Goal: Task Accomplishment & Management: Use online tool/utility

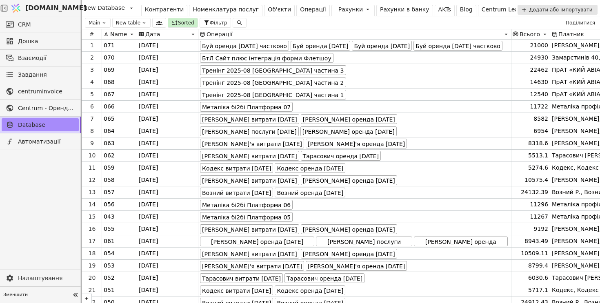
click at [300, 8] on div "Операції" at bounding box center [313, 9] width 26 height 9
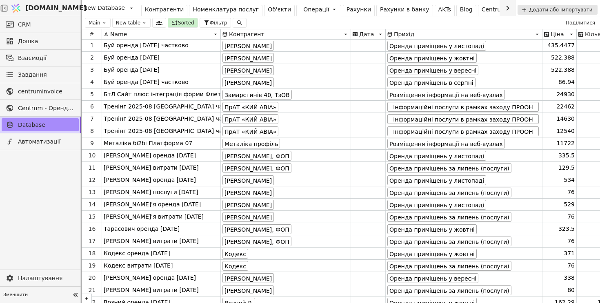
click at [303, 11] on div "Операції" at bounding box center [316, 9] width 26 height 9
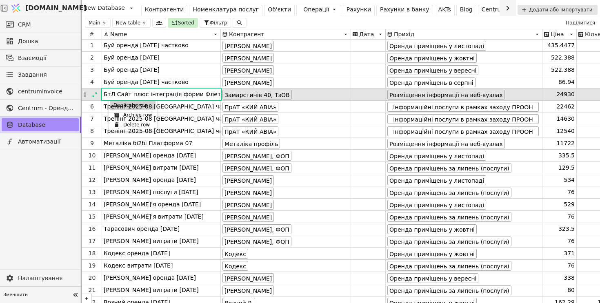
click at [115, 105] on div "Duplicate row" at bounding box center [132, 105] width 45 height 10
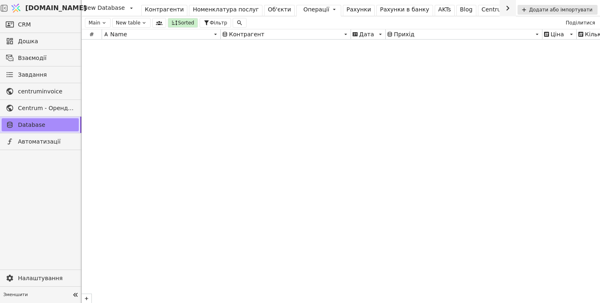
scroll to position [10663, 0]
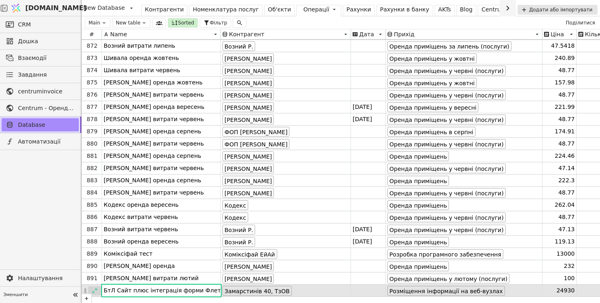
click at [97, 290] on icon at bounding box center [95, 291] width 6 height 6
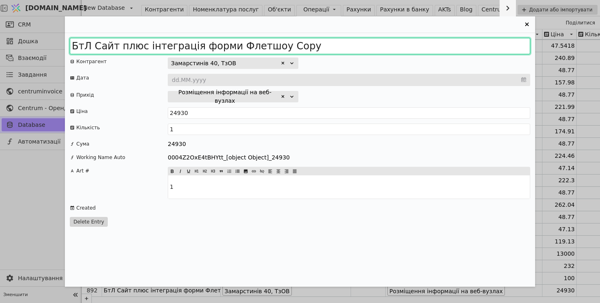
click at [136, 46] on input "БтЛ Сайт плюс інтеграція форми Флетшоу Copy" at bounding box center [300, 46] width 460 height 16
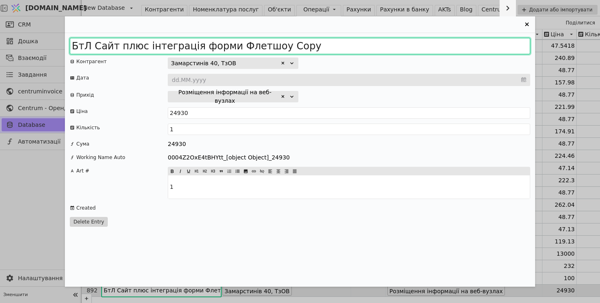
click at [136, 46] on input "БтЛ Сайт плюс інтеграція форми Флетшоу Copy" at bounding box center [300, 46] width 460 height 16
type input "БтЛ Сайт плюс інтеграція форми Флетшоу Copy"
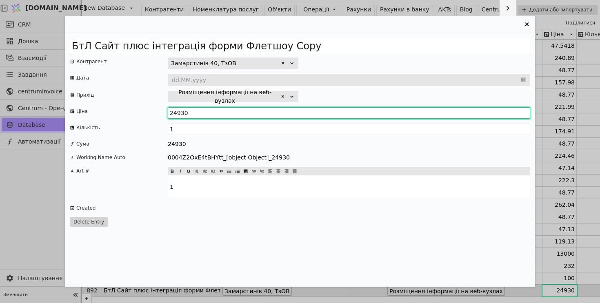
drag, startPoint x: 193, startPoint y: 113, endPoint x: 226, endPoint y: 112, distance: 32.7
click at [226, 112] on input "24930" at bounding box center [349, 112] width 362 height 11
type input "24960"
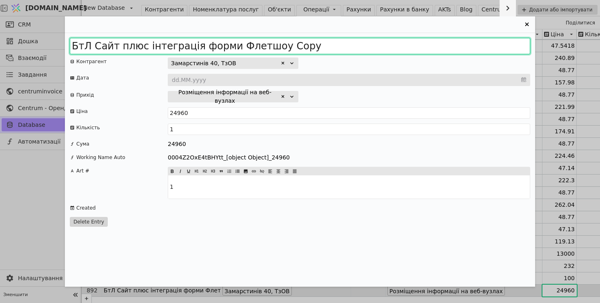
click at [216, 46] on input "БтЛ Сайт плюс інтеграція форми Флетшоу Copy" at bounding box center [300, 46] width 460 height 16
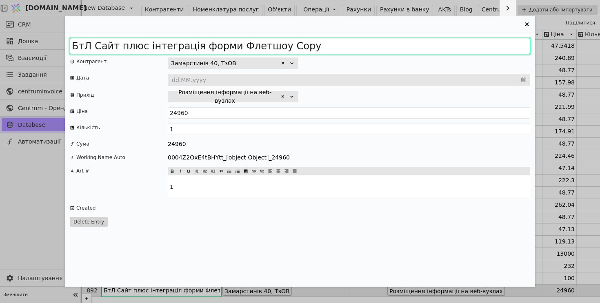
click at [216, 46] on input "БтЛ Сайт плюс інтеграція форми Флетшоу Copy" at bounding box center [300, 46] width 460 height 16
drag, startPoint x: 247, startPoint y: 44, endPoint x: 284, endPoint y: 50, distance: 37.2
click at [284, 50] on input "БтЛ Сайт плюс інтеграція Флетшоу Copy" at bounding box center [300, 46] width 460 height 16
type input "БтЛ Сайт плюс інтеграція Флетшоу помешкання"
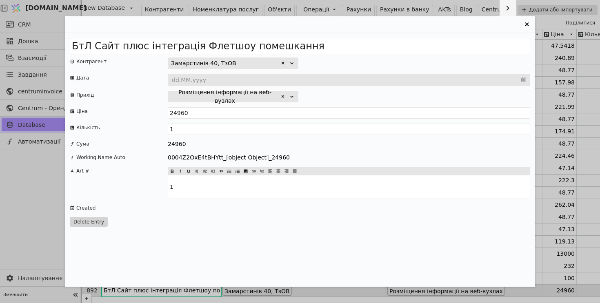
click at [526, 24] on icon "Entry Card" at bounding box center [527, 24] width 4 height 4
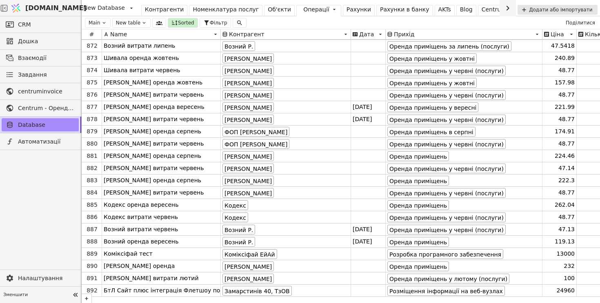
click at [346, 10] on div "Рахунки" at bounding box center [358, 9] width 24 height 9
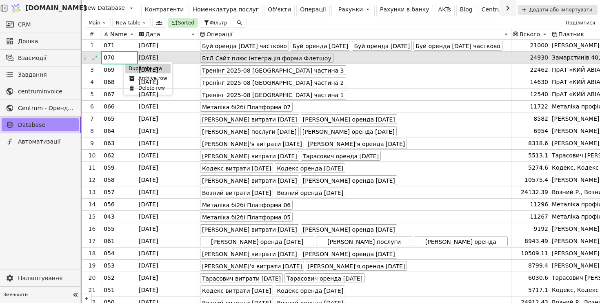
click at [127, 68] on div "Duplicate row" at bounding box center [147, 69] width 45 height 10
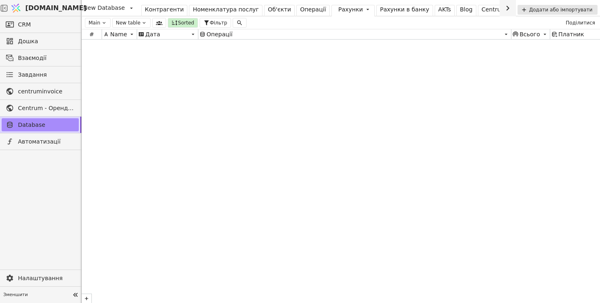
scroll to position [5668, 0]
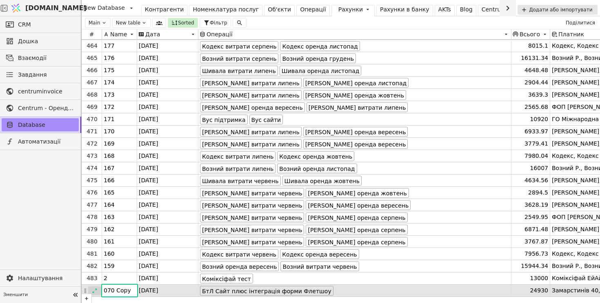
click at [95, 292] on icon at bounding box center [95, 291] width 6 height 6
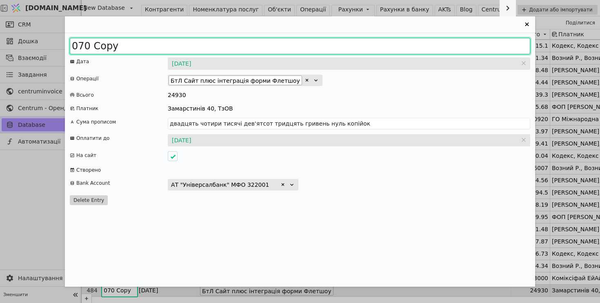
drag, startPoint x: 87, startPoint y: 45, endPoint x: 166, endPoint y: 45, distance: 79.2
click at [166, 45] on input "070 Copy" at bounding box center [300, 46] width 460 height 16
type input "072"
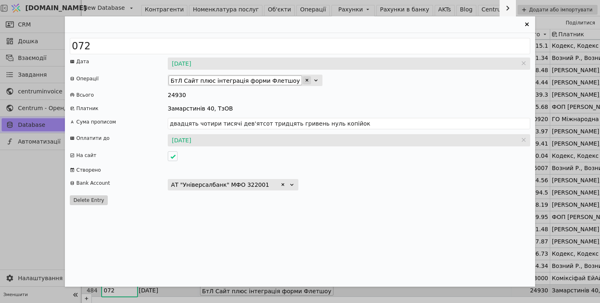
click at [304, 78] on icon "Entry Card" at bounding box center [306, 80] width 5 height 5
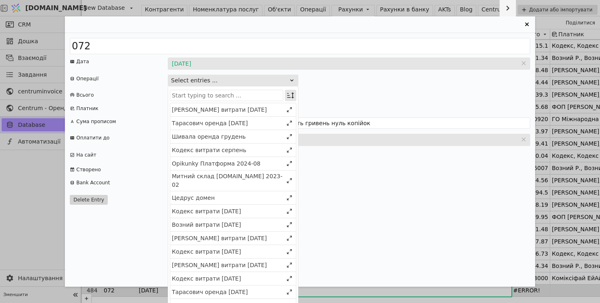
click at [291, 94] on icon "Entry Card" at bounding box center [290, 95] width 8 height 8
click at [277, 110] on div "Select" at bounding box center [249, 110] width 71 height 11
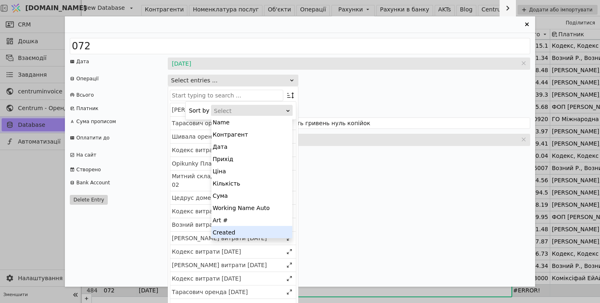
click at [259, 233] on div "Created" at bounding box center [251, 232] width 81 height 12
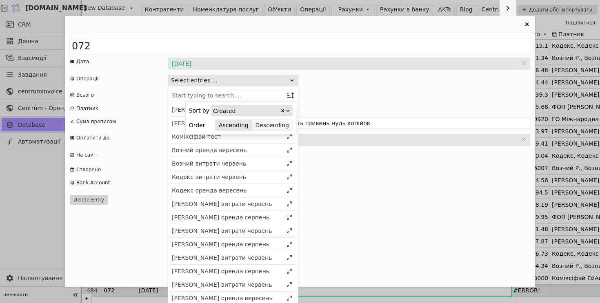
click at [278, 128] on button "Descending" at bounding box center [272, 125] width 40 height 11
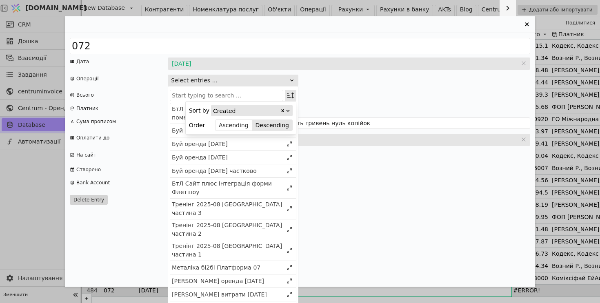
click at [291, 95] on icon "Entry Card" at bounding box center [290, 95] width 8 height 8
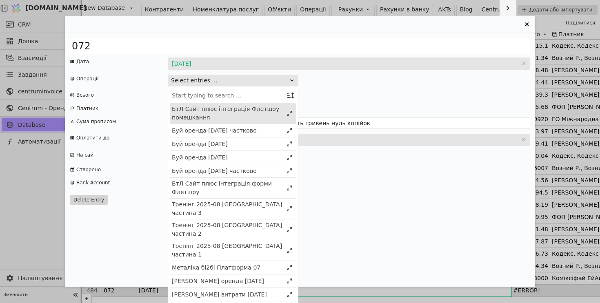
click at [231, 109] on div "БтЛ Сайт плюс інтеграція Флетшоу помешкання" at bounding box center [227, 113] width 111 height 17
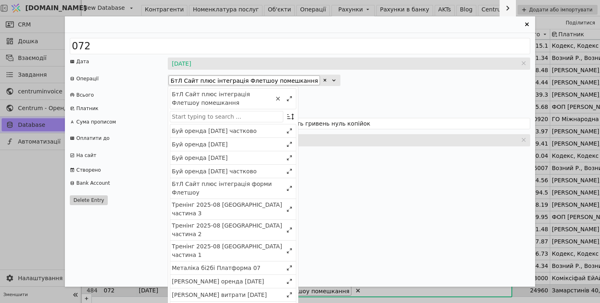
click at [390, 88] on div "072 Дата [DATE] [DATE] Операції БтЛ Сайт плюс інтеграція Флетшоу помешкання БтЛ…" at bounding box center [300, 160] width 470 height 254
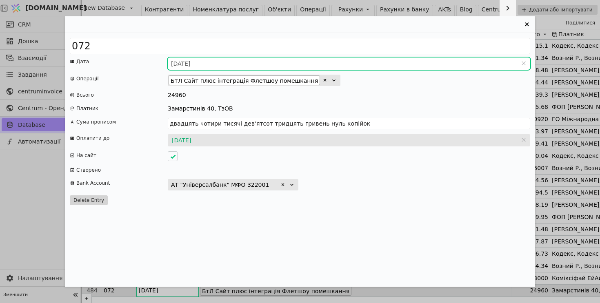
click at [193, 63] on input "[DATE]" at bounding box center [349, 64] width 362 height 12
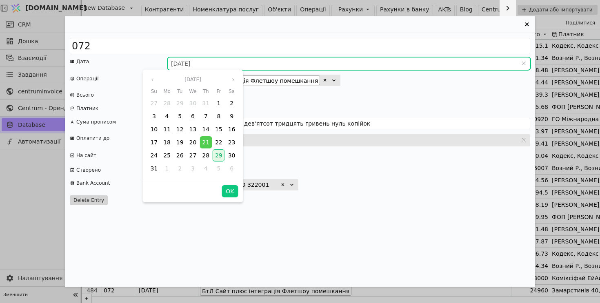
click at [218, 155] on span "29" at bounding box center [218, 155] width 7 height 7
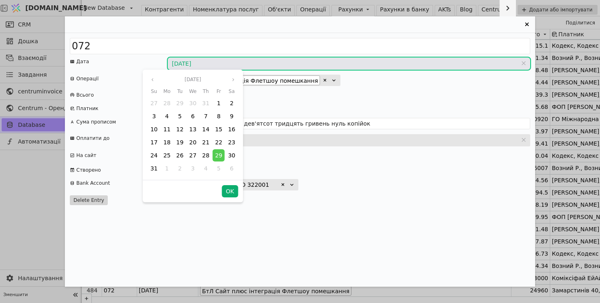
click at [232, 194] on button "OK" at bounding box center [230, 191] width 16 height 12
type input "[DATE]"
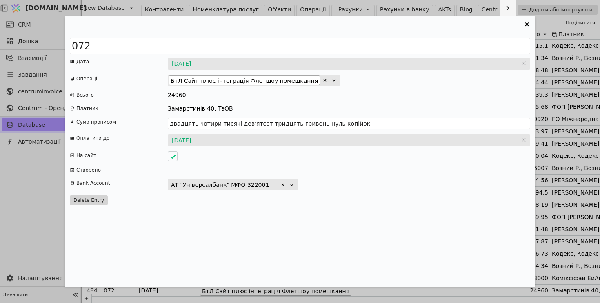
type input "двадцять чотири тисячі дев'ятсот шістдесят гривень нуль копійок"
click at [188, 140] on input "[DATE]" at bounding box center [349, 140] width 362 height 12
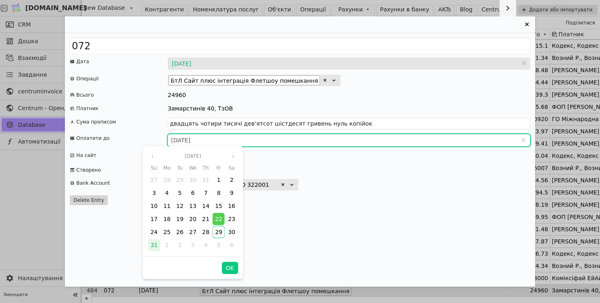
click at [154, 244] on span "31" at bounding box center [153, 245] width 7 height 7
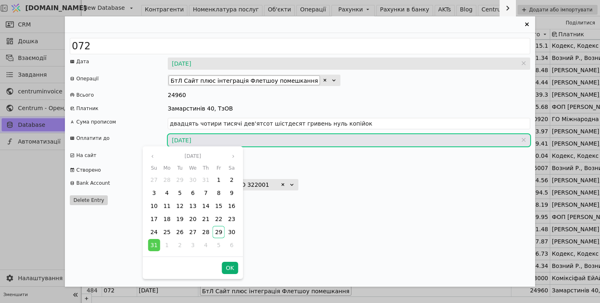
click at [229, 266] on button "OK" at bounding box center [230, 268] width 16 height 12
type input "[DATE]"
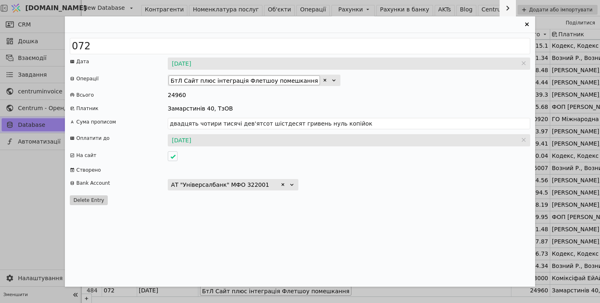
click at [277, 104] on div "072 Дата [DATE] [DATE] Операції БтЛ Сайт плюс інтеграція Флетшоу помешкання Всь…" at bounding box center [300, 160] width 470 height 254
click at [526, 22] on icon "Entry Card" at bounding box center [527, 25] width 10 height 10
